Goal: Task Accomplishment & Management: Use online tool/utility

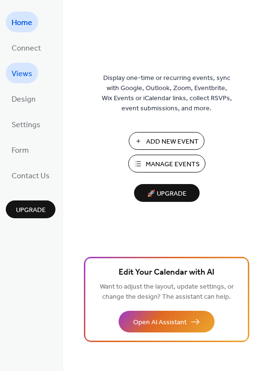
click at [24, 66] on span "Views" at bounding box center [22, 73] width 21 height 15
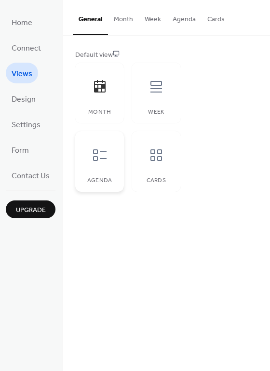
click at [103, 149] on icon at bounding box center [99, 154] width 15 height 15
click at [144, 148] on div at bounding box center [156, 155] width 29 height 29
click at [160, 80] on icon at bounding box center [155, 86] width 15 height 15
click at [97, 80] on icon at bounding box center [99, 86] width 15 height 15
click at [209, 19] on button "Cards" at bounding box center [215, 17] width 29 height 34
